Goal: Information Seeking & Learning: Obtain resource

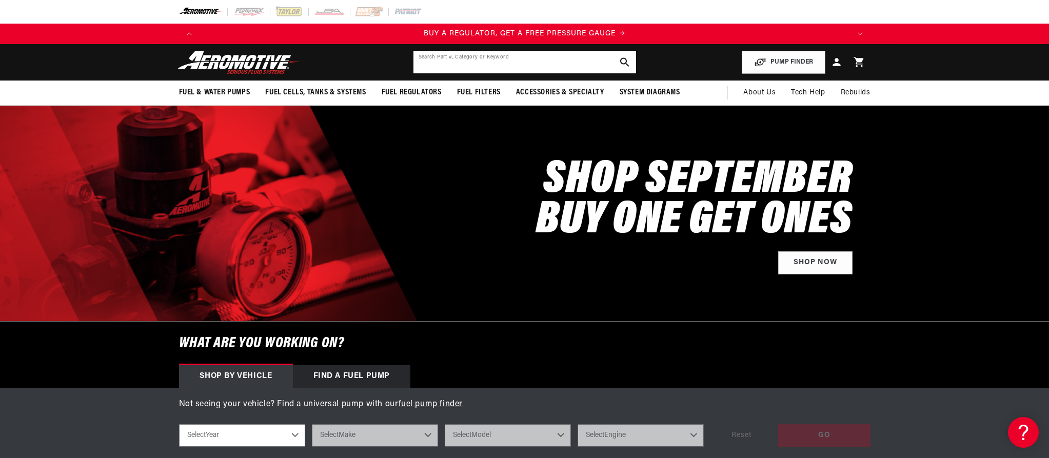
click at [517, 64] on input "text" at bounding box center [525, 62] width 223 height 23
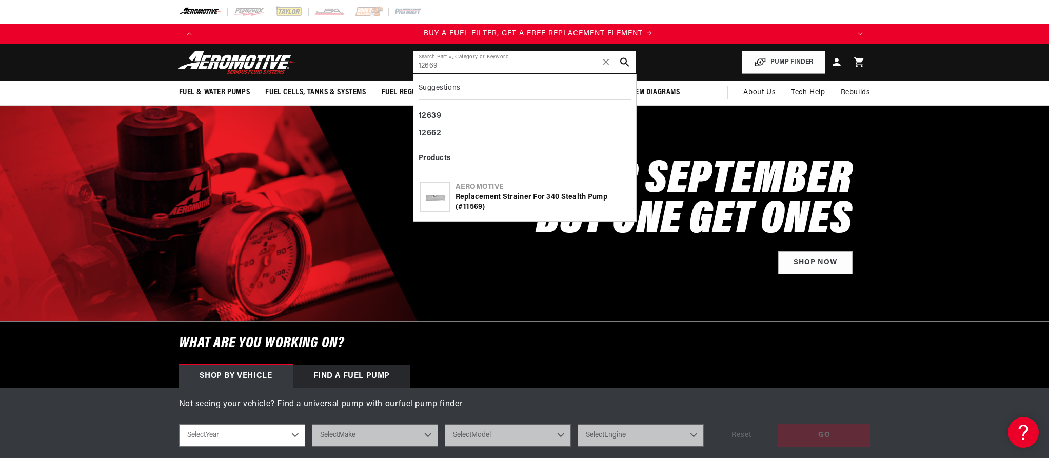
scroll to position [0, 651]
type input "12669"
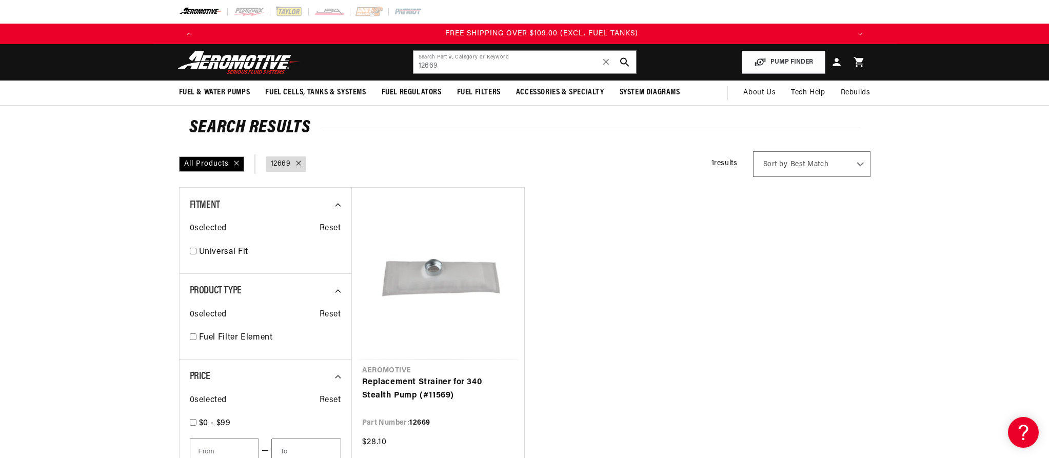
scroll to position [0, 1952]
drag, startPoint x: 446, startPoint y: 71, endPoint x: 380, endPoint y: 52, distance: 68.7
click at [380, 52] on header "Fuel & Water Pumps Back In-Tank In-Line Fuel Pumps" at bounding box center [524, 62] width 743 height 36
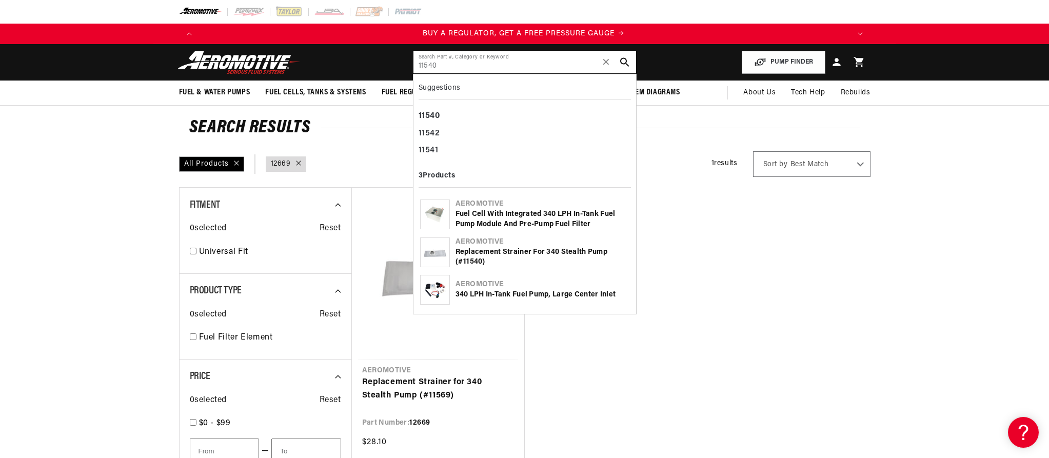
scroll to position [0, 0]
type input "11540"
click at [492, 291] on div "340 LPH In-Tank Fuel Pump, Large Center Inlet" at bounding box center [543, 295] width 174 height 10
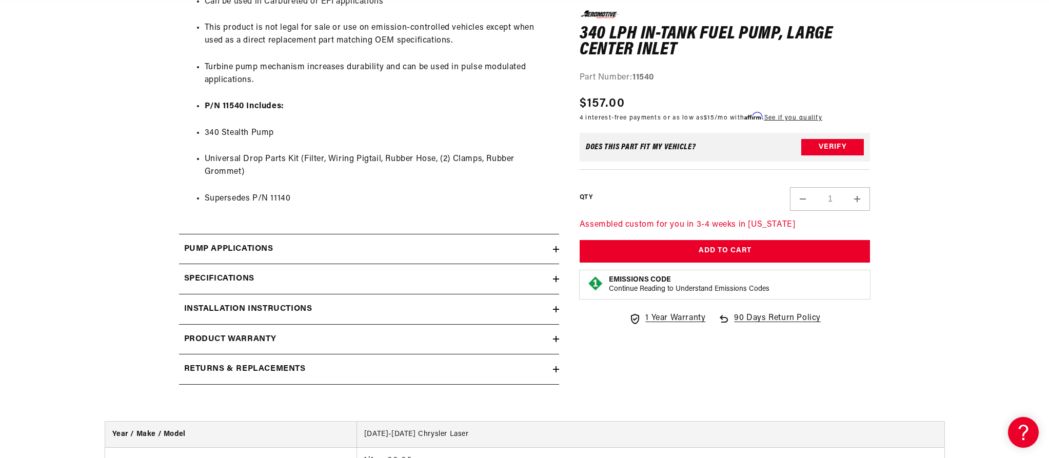
scroll to position [968, 0]
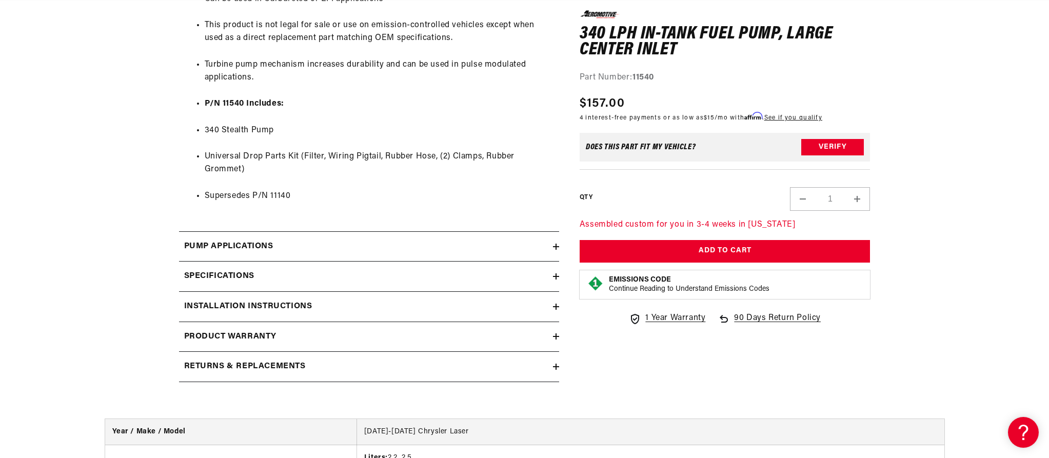
click at [289, 300] on h2 "Installation Instructions" at bounding box center [248, 306] width 128 height 13
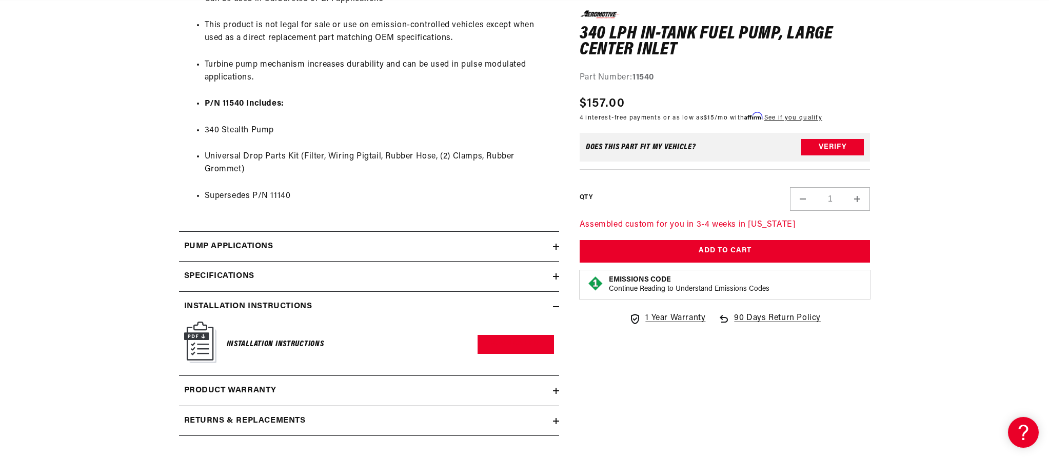
scroll to position [0, 651]
click at [246, 270] on h2 "Specifications" at bounding box center [219, 276] width 70 height 13
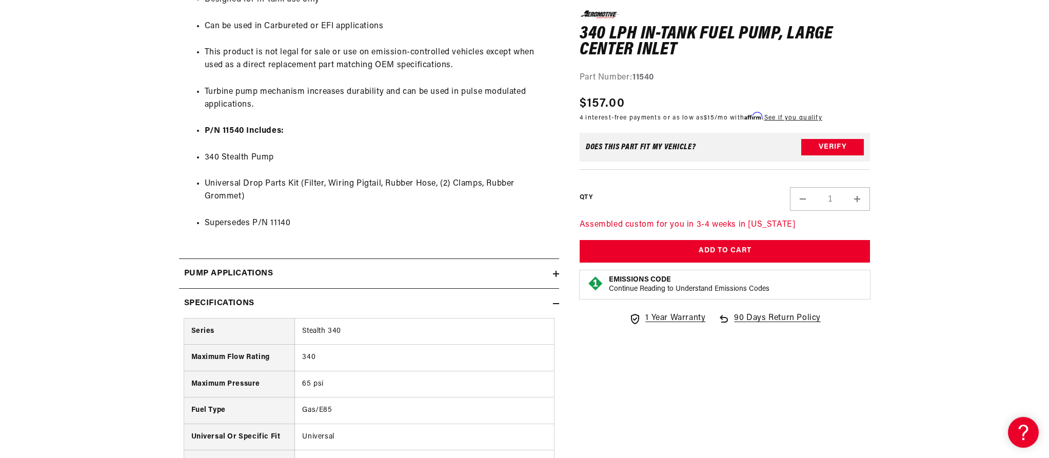
scroll to position [938, 0]
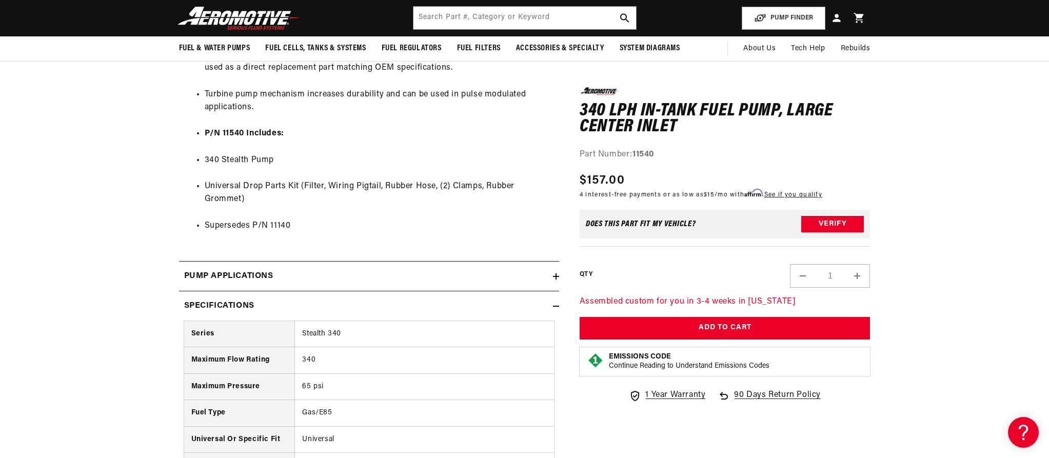
click at [264, 291] on summary "Specifications" at bounding box center [369, 306] width 380 height 30
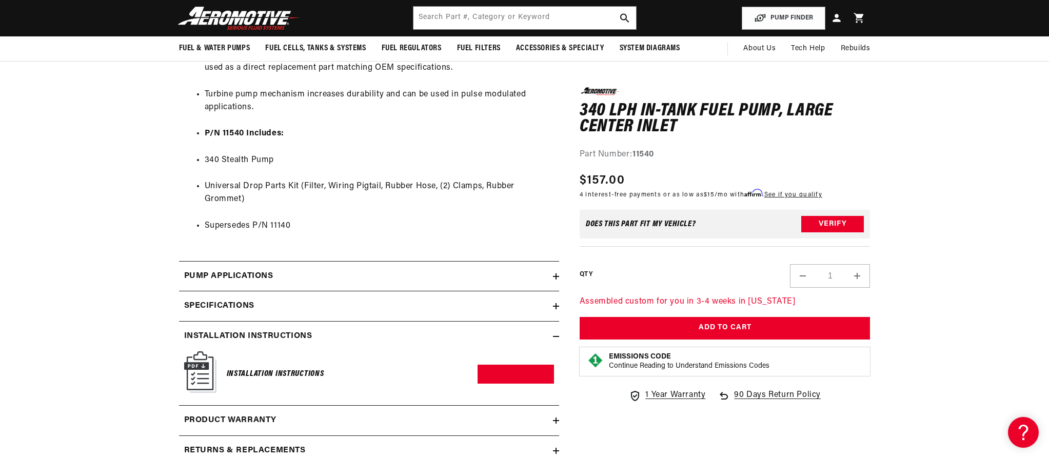
click at [267, 270] on h2 "Pump Applications" at bounding box center [228, 276] width 89 height 13
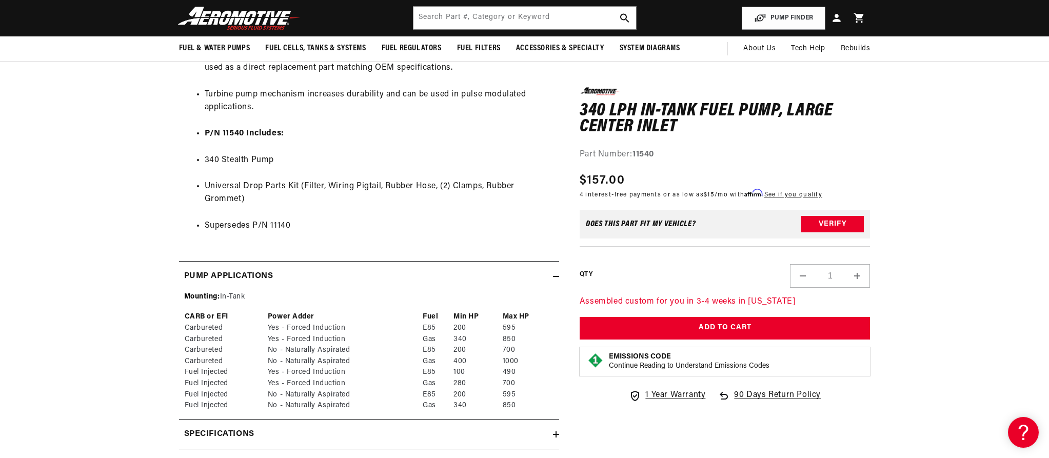
scroll to position [0, 1952]
click at [271, 270] on h2 "Pump Applications" at bounding box center [228, 276] width 89 height 13
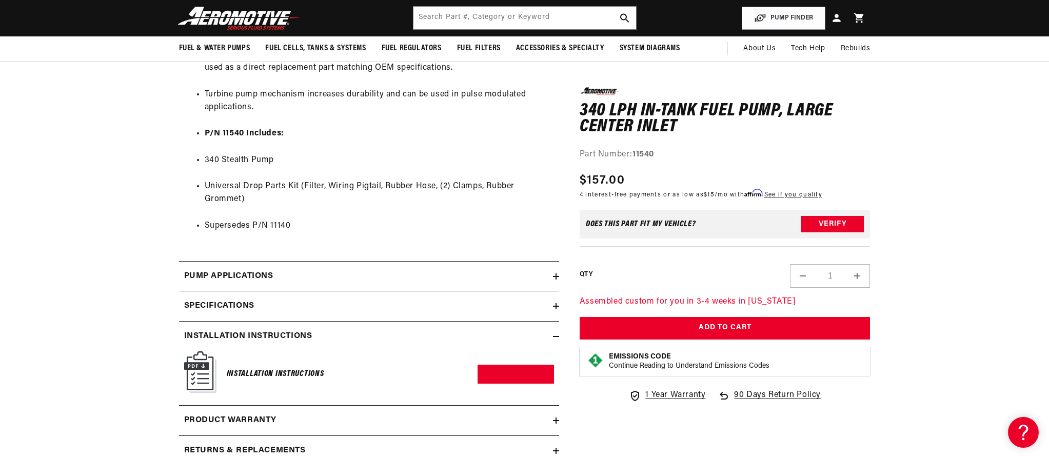
scroll to position [0, 0]
click at [497, 365] on link "Download PDF" at bounding box center [516, 374] width 76 height 19
click at [556, 334] on icon at bounding box center [556, 337] width 6 height 6
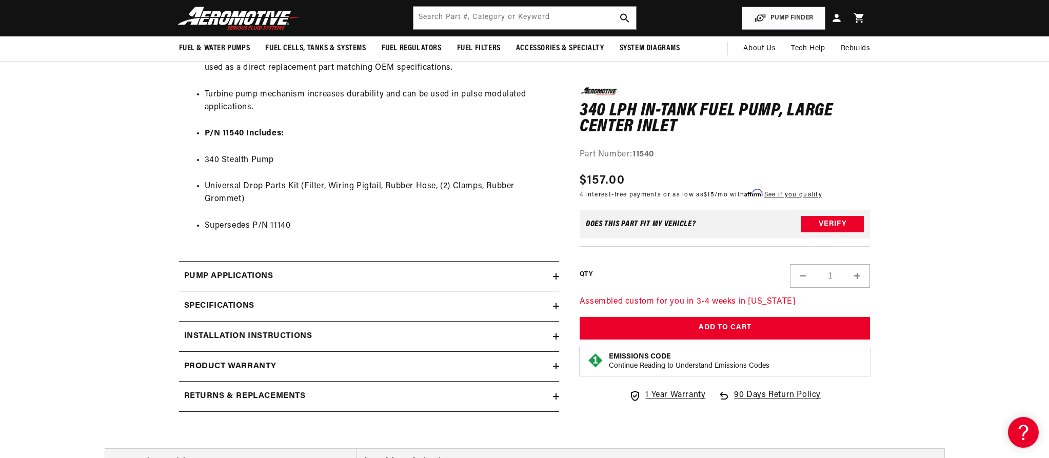
click at [322, 390] on div "Returns & replacements" at bounding box center [366, 396] width 374 height 13
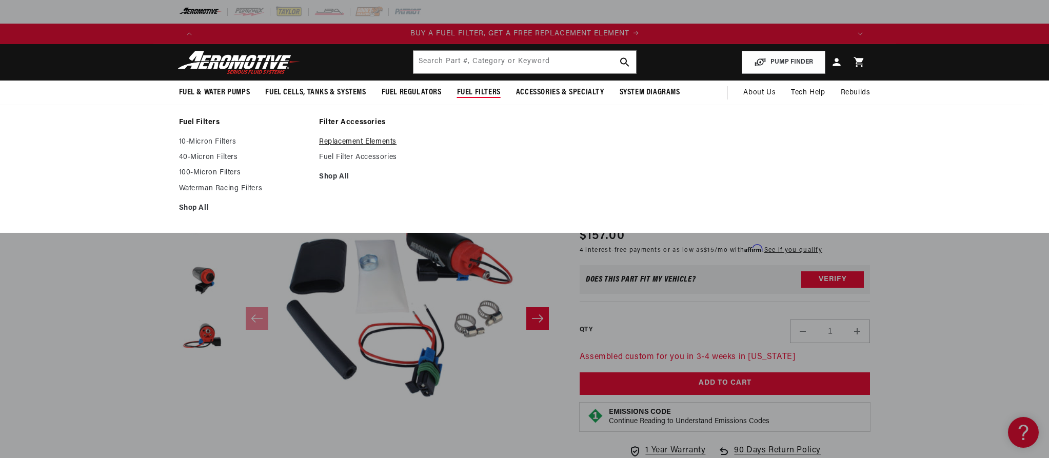
scroll to position [0, 651]
click at [381, 144] on link "Replacement Elements" at bounding box center [384, 142] width 130 height 9
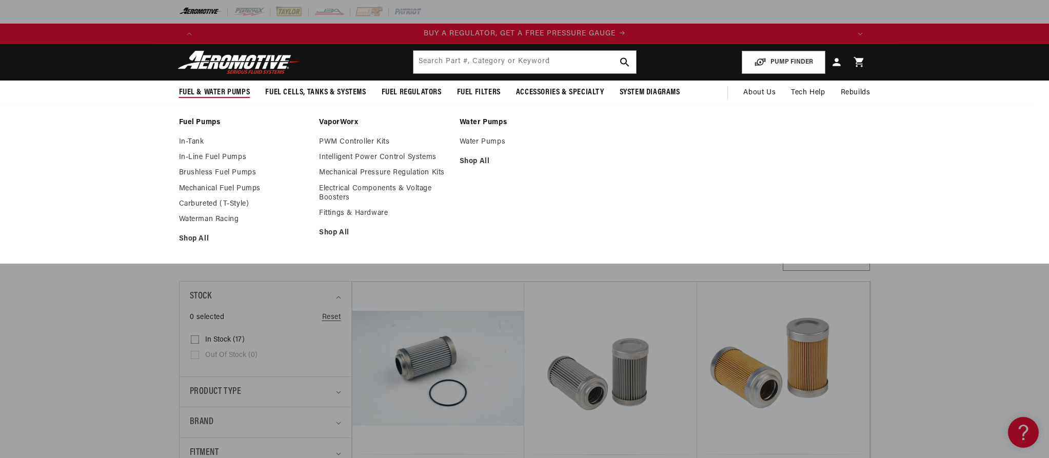
click at [217, 91] on span "Fuel & Water Pumps" at bounding box center [214, 92] width 71 height 11
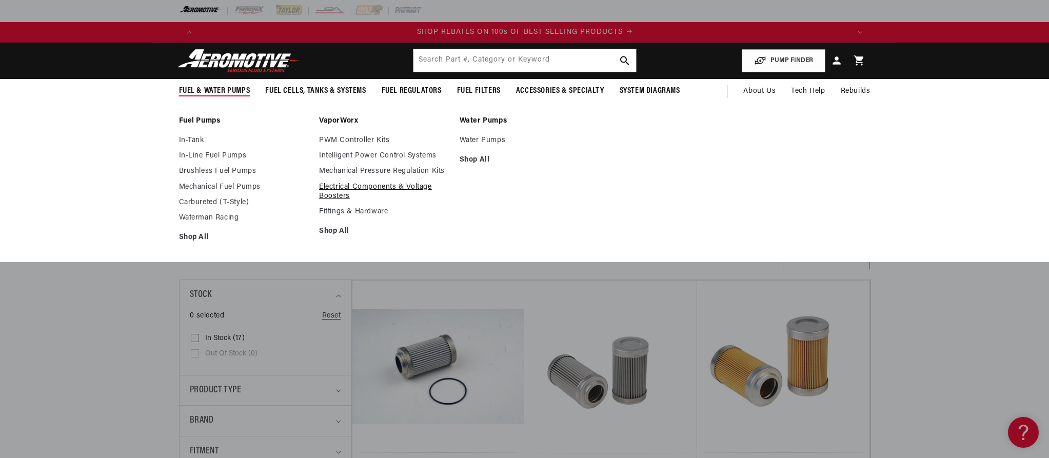
scroll to position [0, 1301]
click at [347, 188] on link "Electrical Components & Voltage Boosters" at bounding box center [384, 192] width 130 height 18
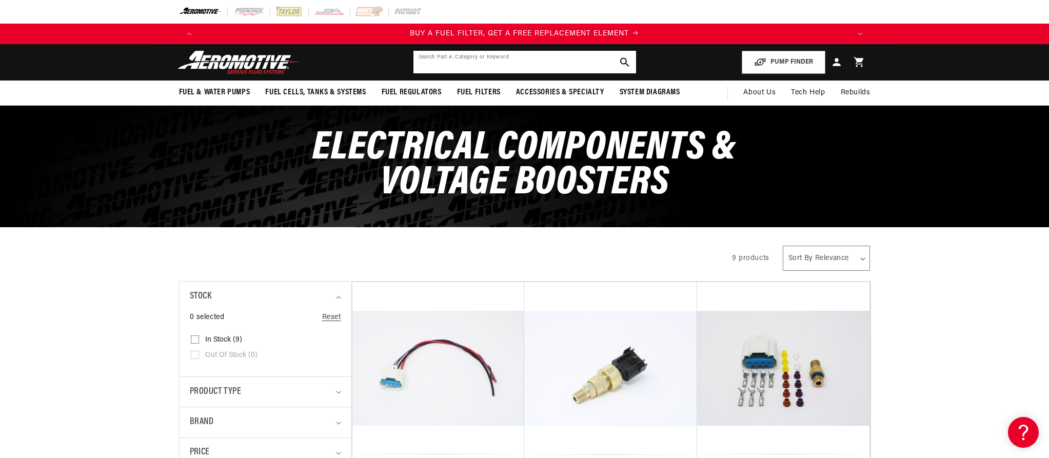
click at [434, 63] on input "text" at bounding box center [525, 62] width 223 height 23
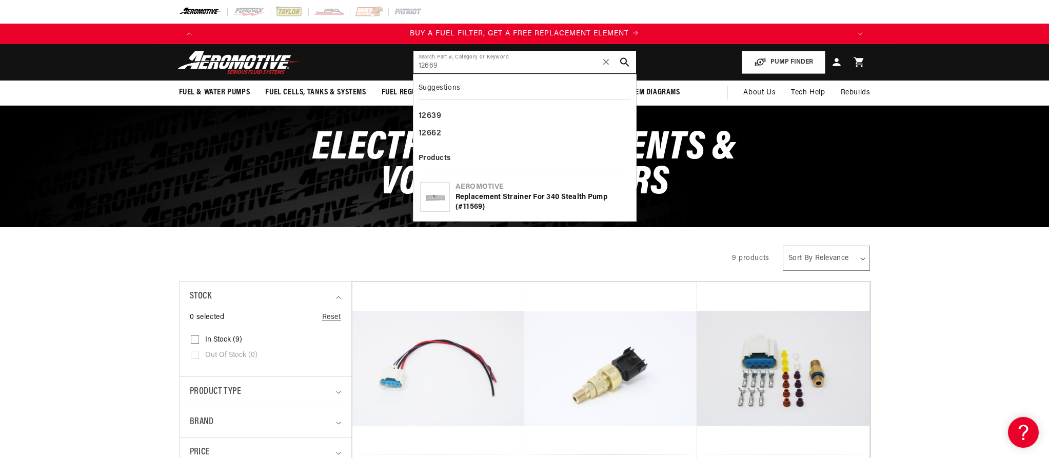
type input "12669"
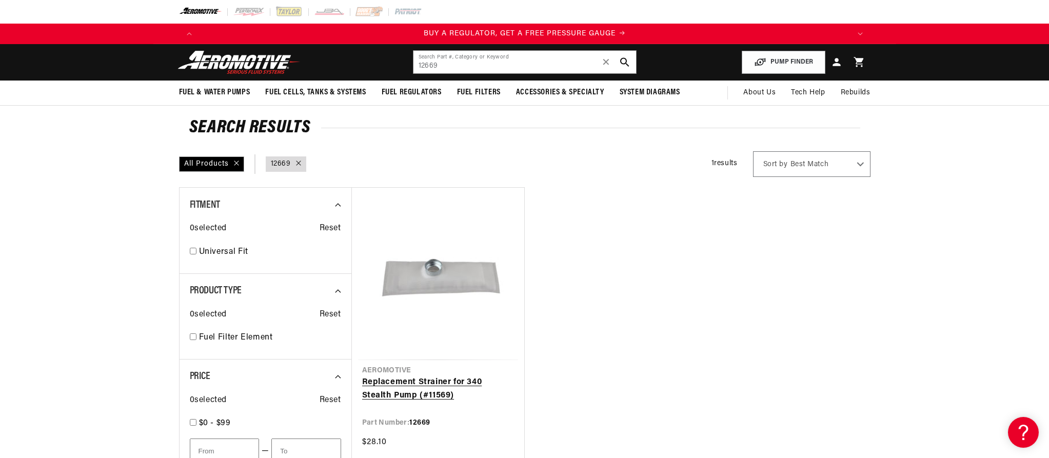
click at [421, 376] on link "Replacement Strainer for 340 Stealth Pump (#11569)" at bounding box center [438, 389] width 152 height 26
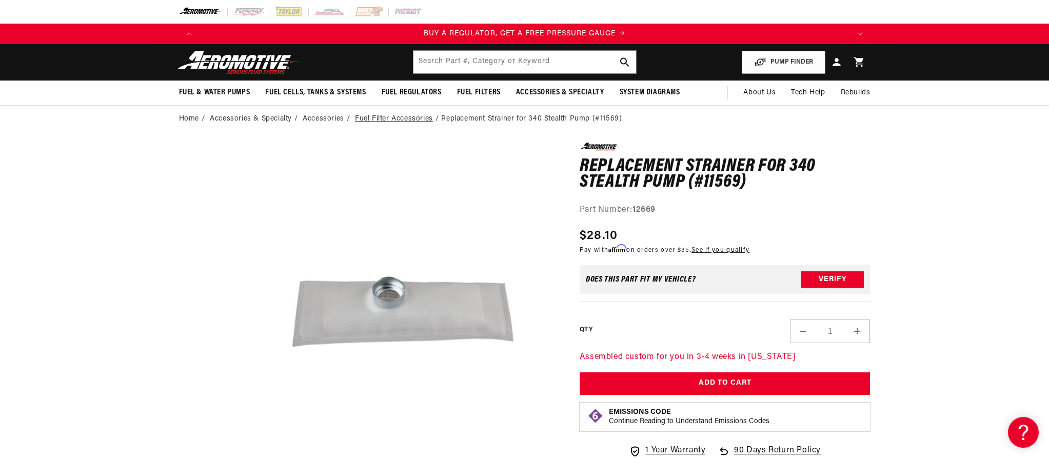
click at [421, 121] on link "Fuel Filter Accessories" at bounding box center [394, 118] width 78 height 11
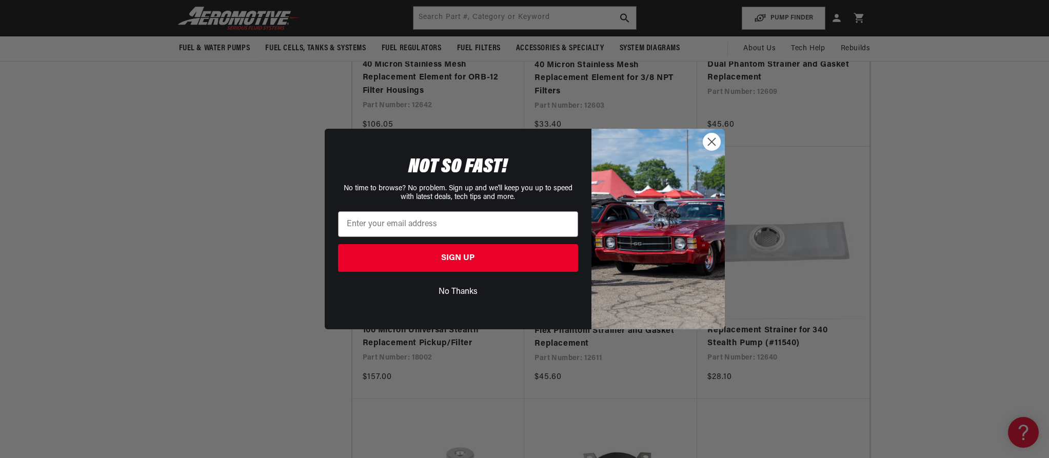
scroll to position [0, 651]
